Goal: Navigation & Orientation: Find specific page/section

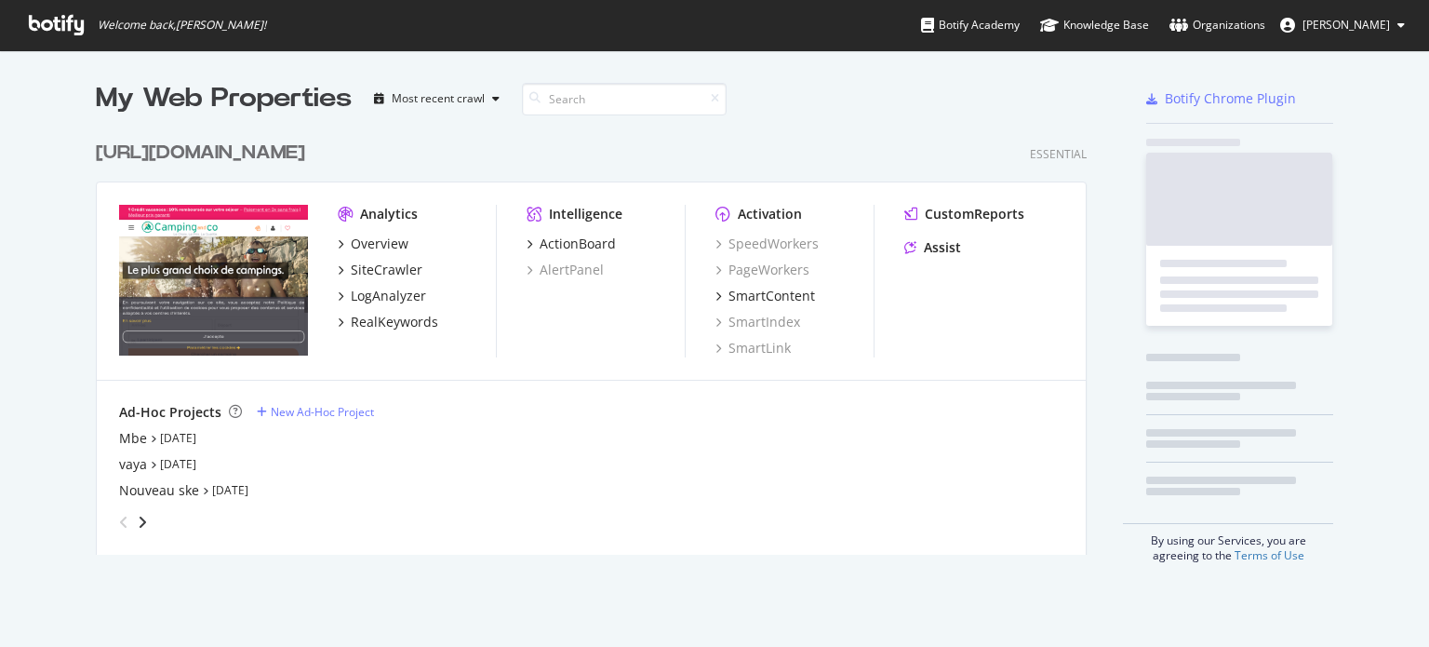
scroll to position [422, 992]
